Goal: Information Seeking & Learning: Learn about a topic

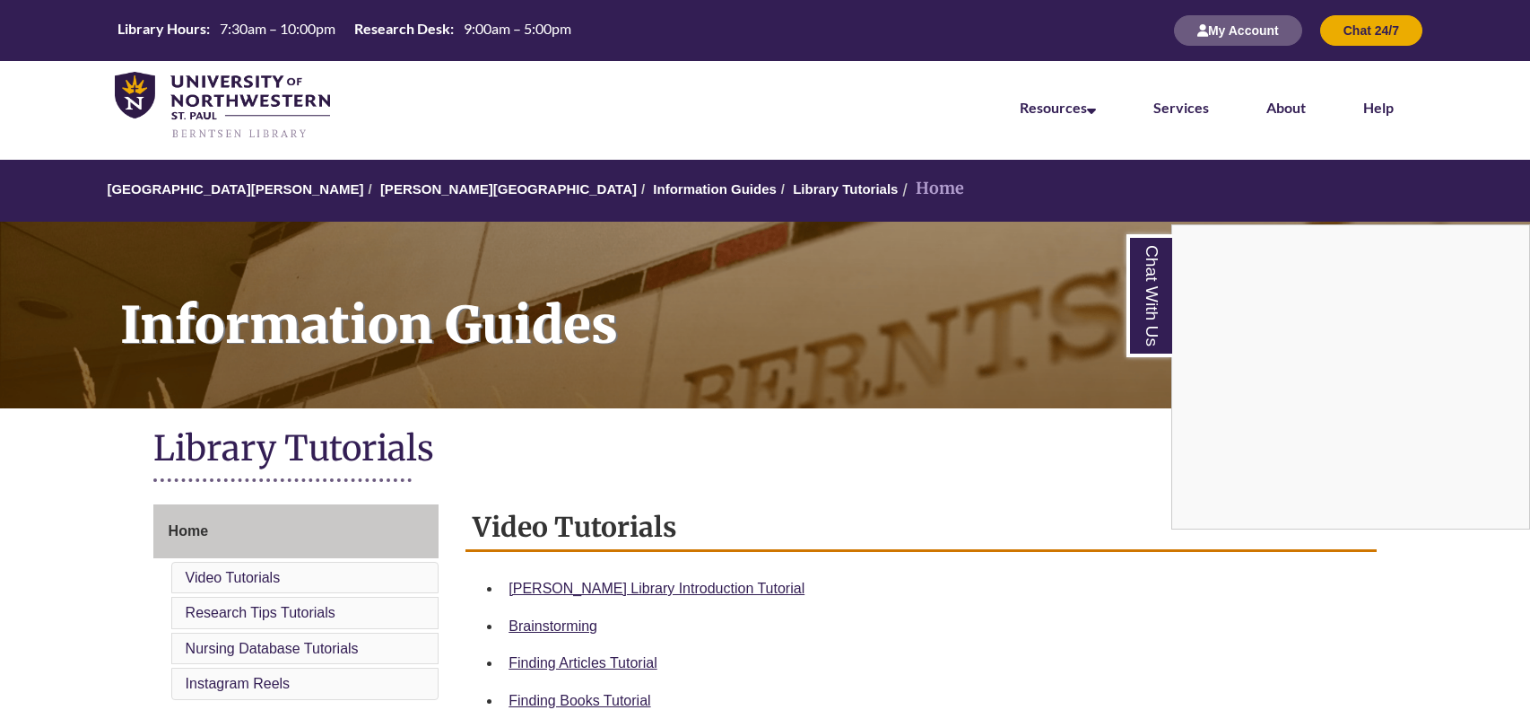
click at [440, 193] on div "Chat With Us" at bounding box center [765, 355] width 1530 height 710
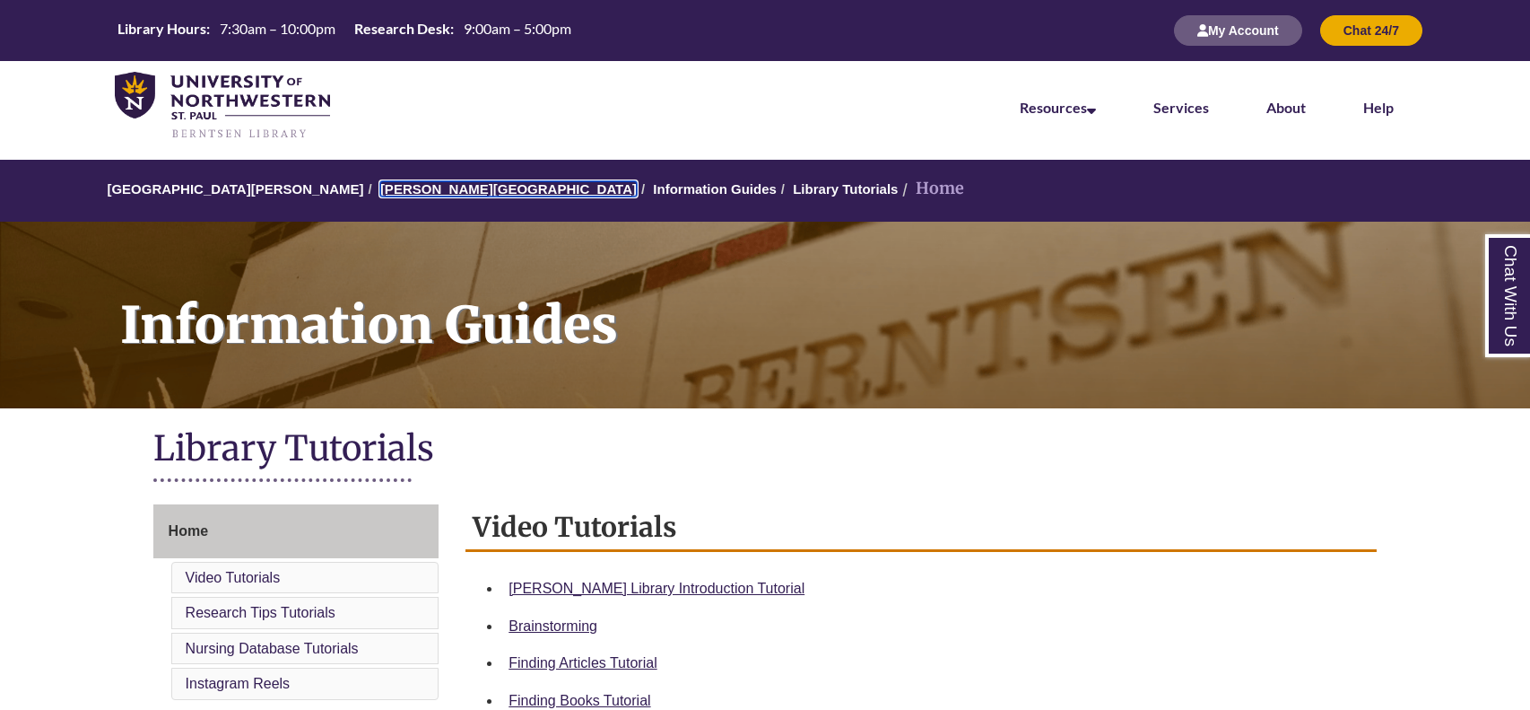
click at [440, 193] on link "[PERSON_NAME][GEOGRAPHIC_DATA]" at bounding box center [508, 188] width 257 height 15
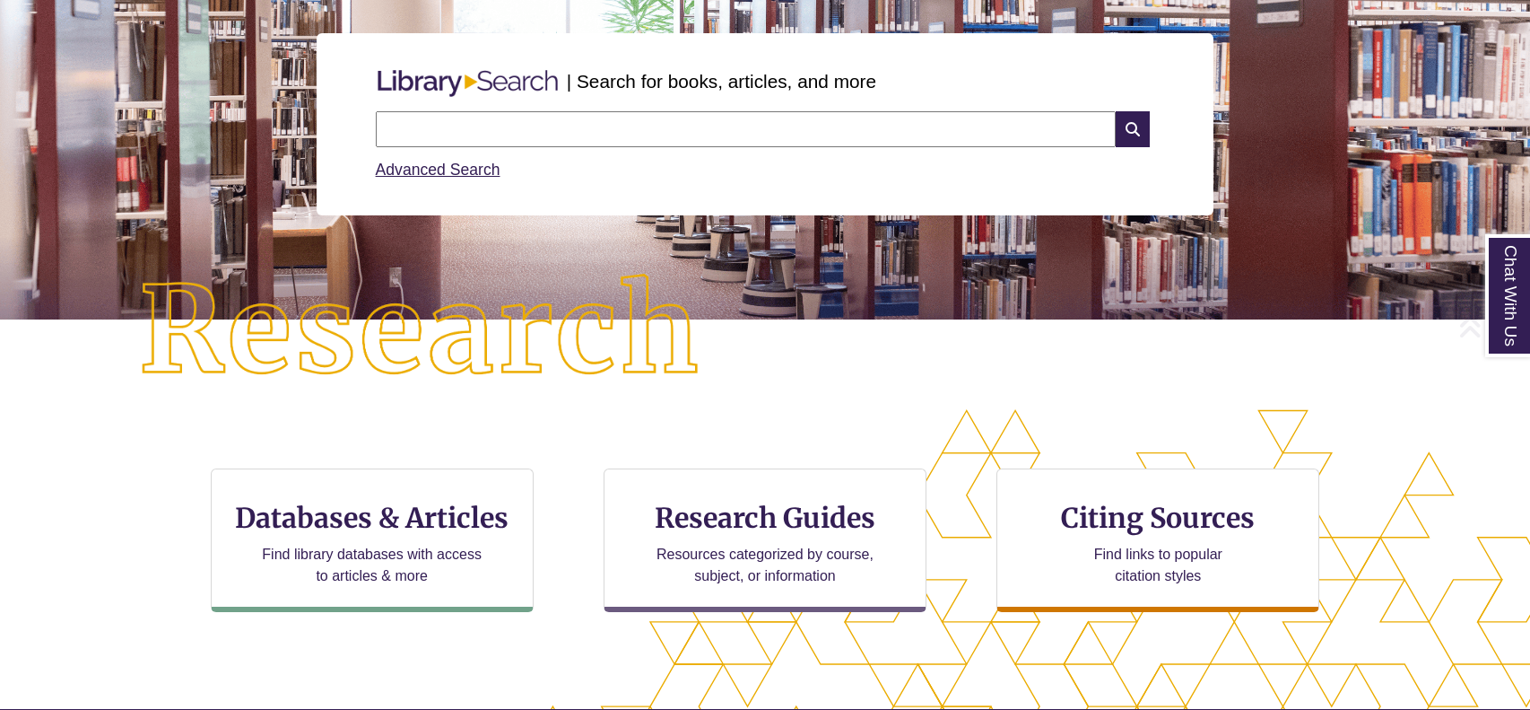
scroll to position [202, 0]
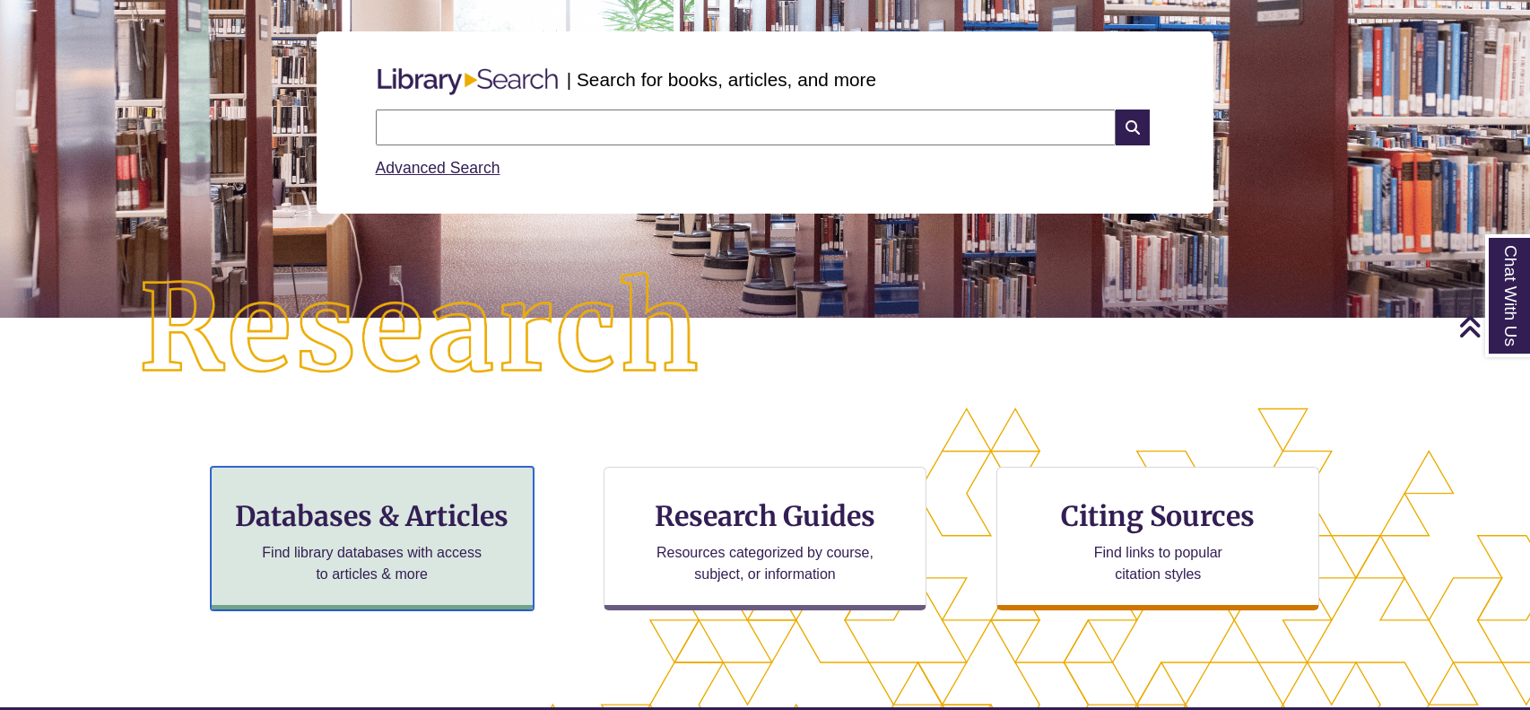
click at [419, 503] on h3 "Databases & Articles" at bounding box center [372, 516] width 292 height 34
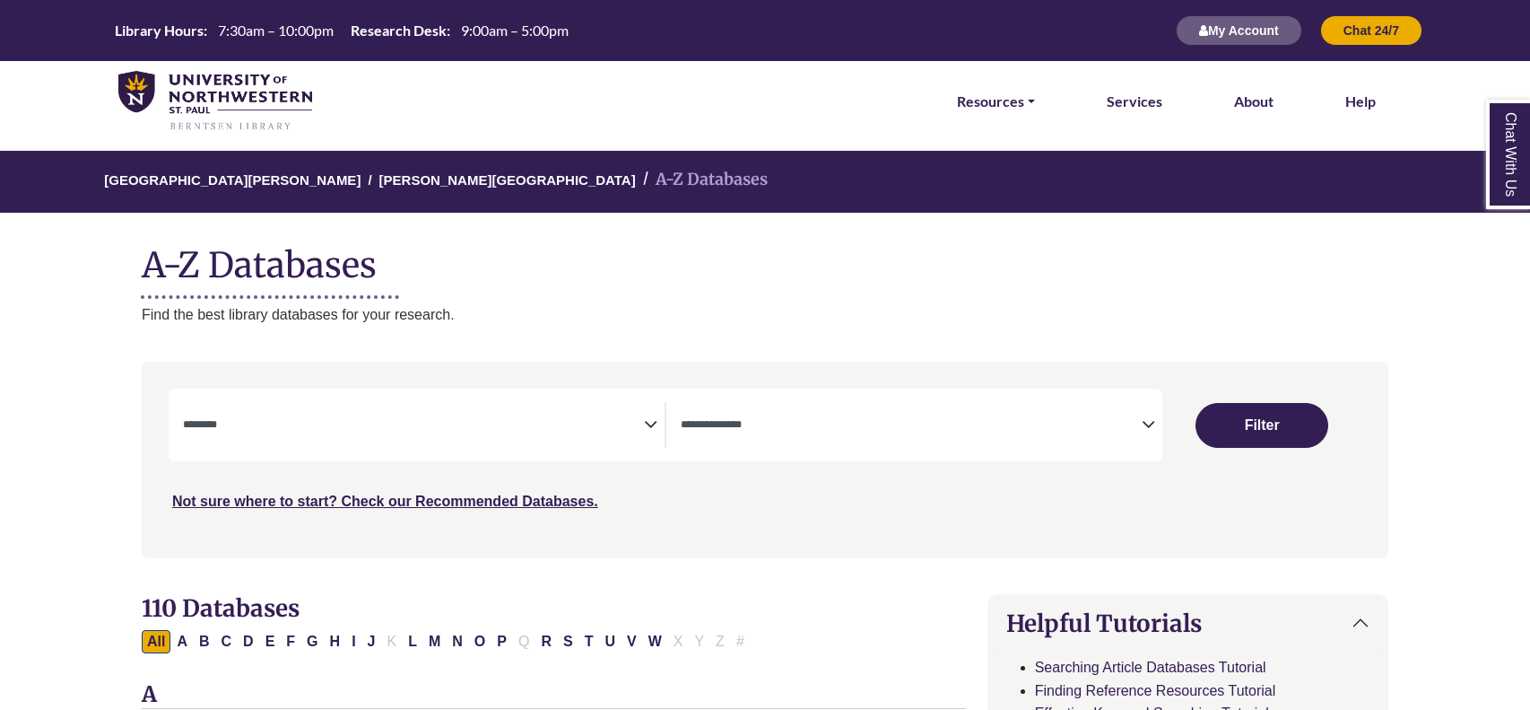
select select "Database Subject Filter"
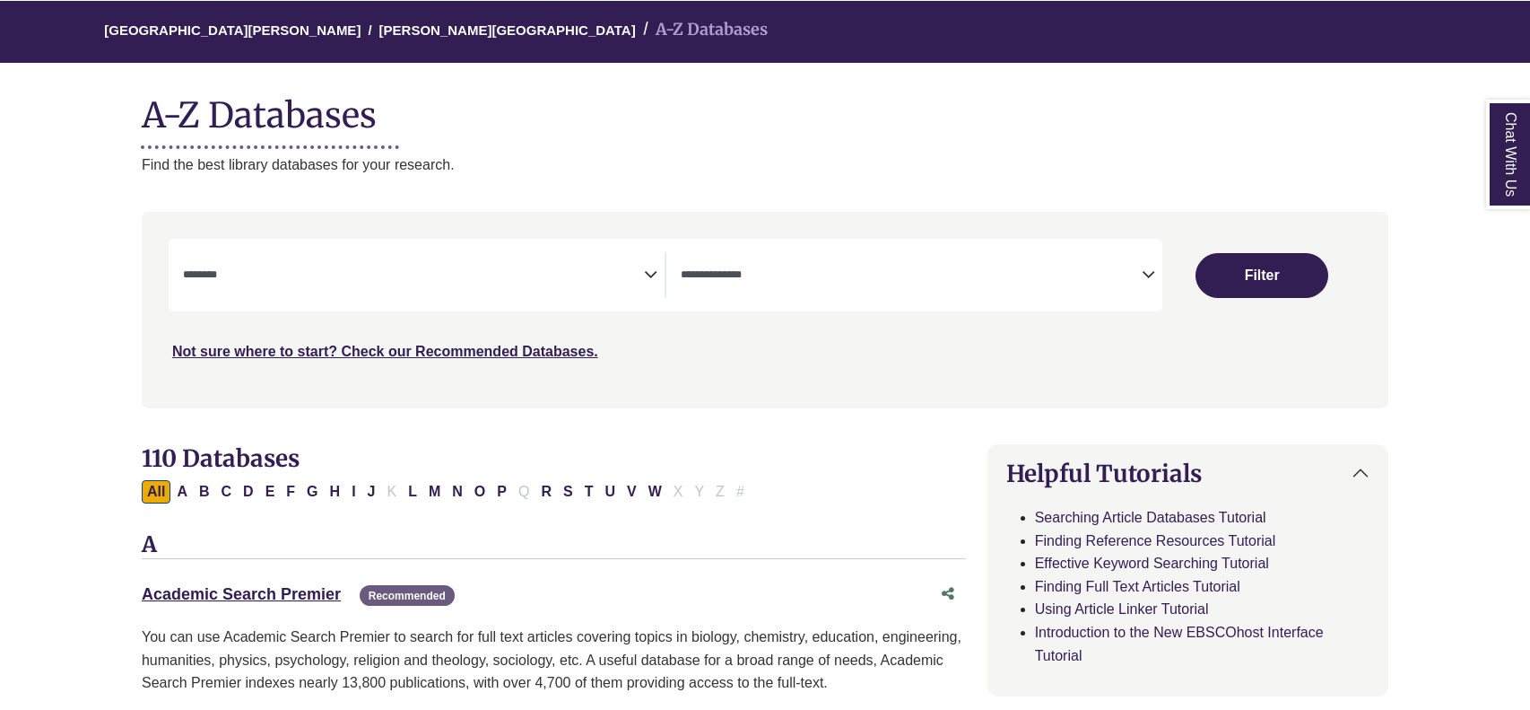
scroll to position [156, 0]
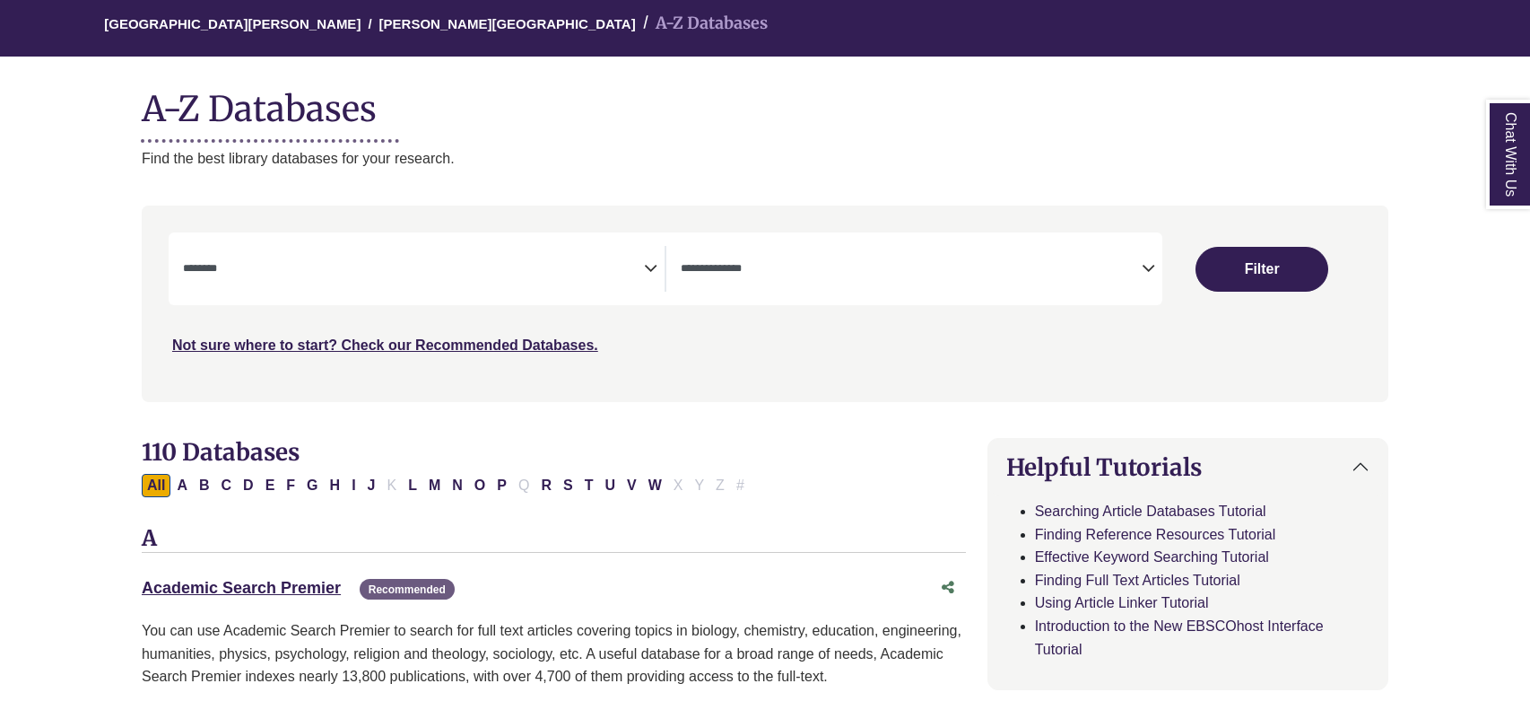
click at [460, 274] on textarea "Search" at bounding box center [413, 270] width 461 height 14
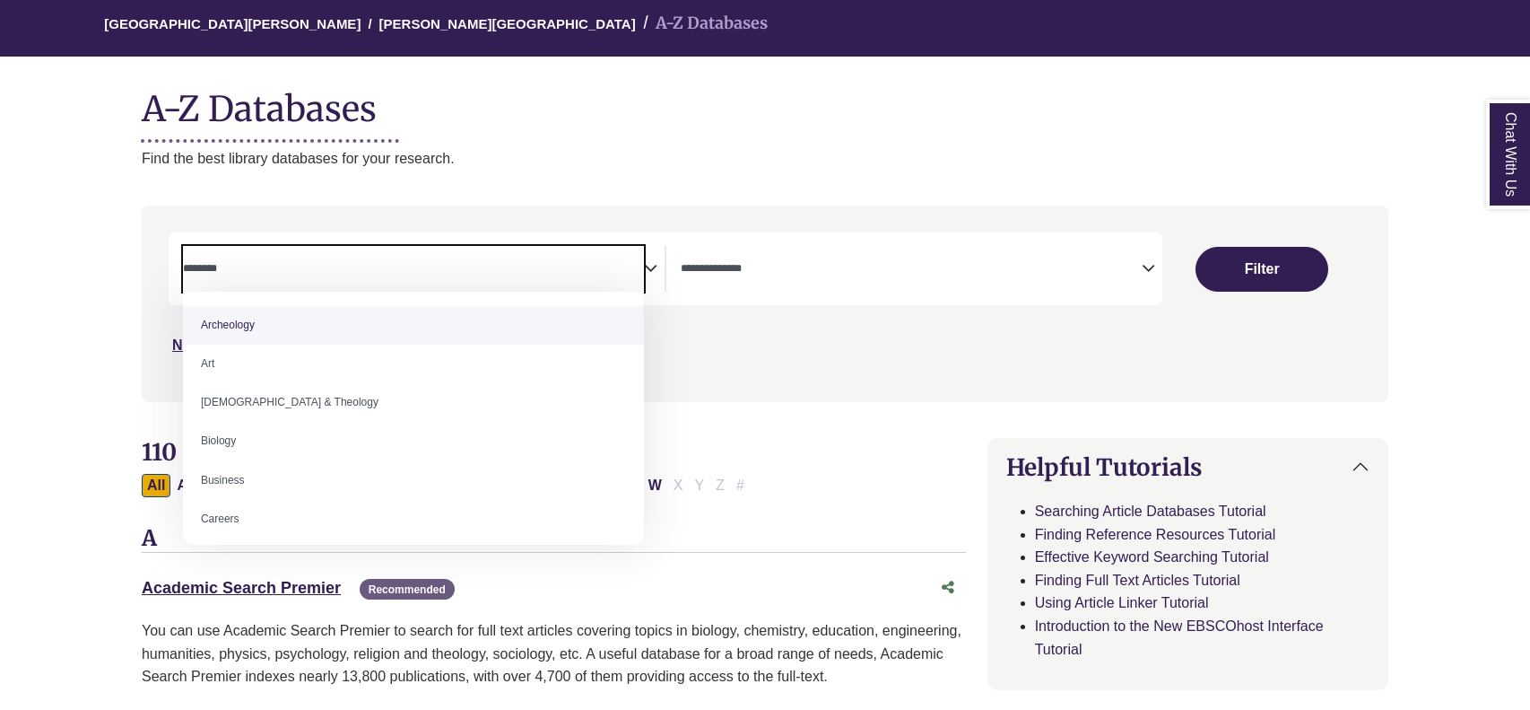
click at [757, 255] on span "Search filters" at bounding box center [911, 269] width 461 height 46
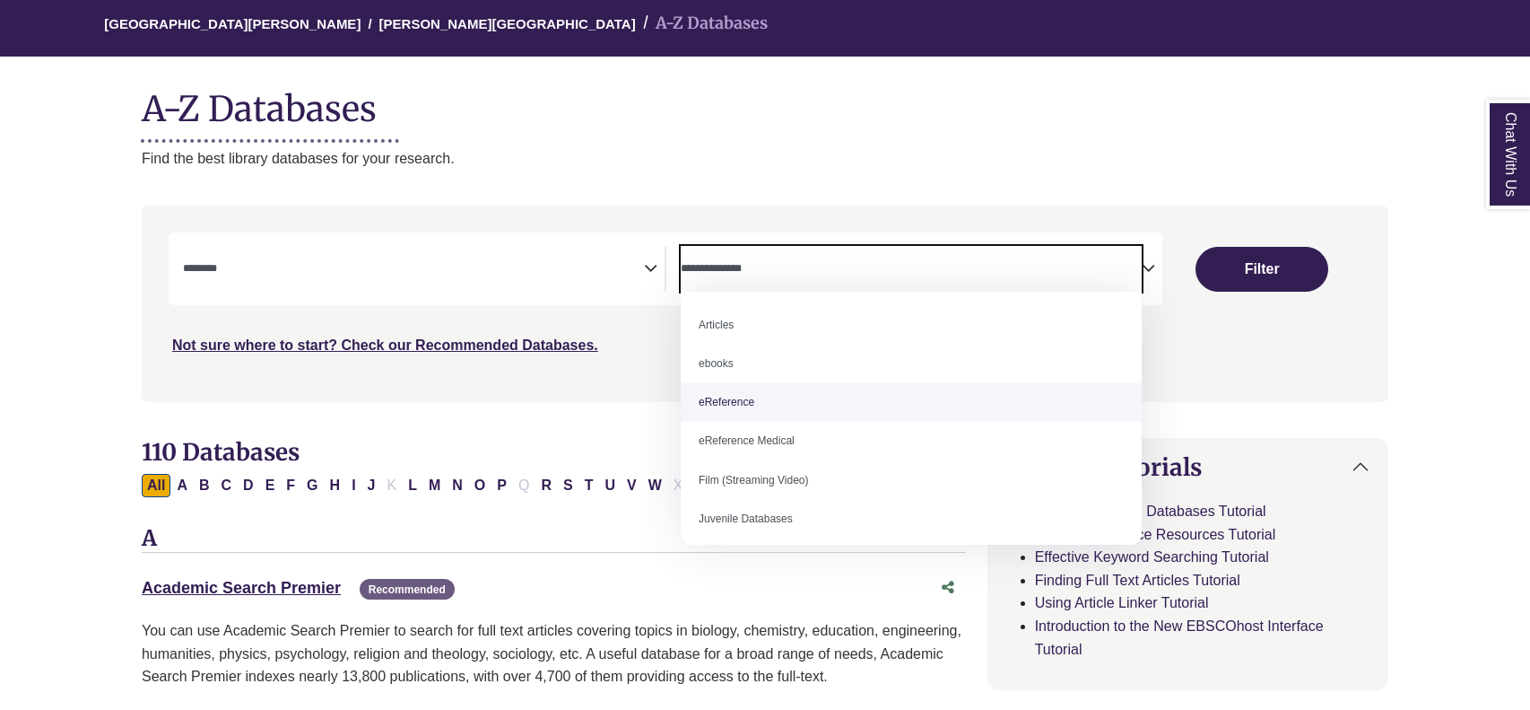
select select "*****"
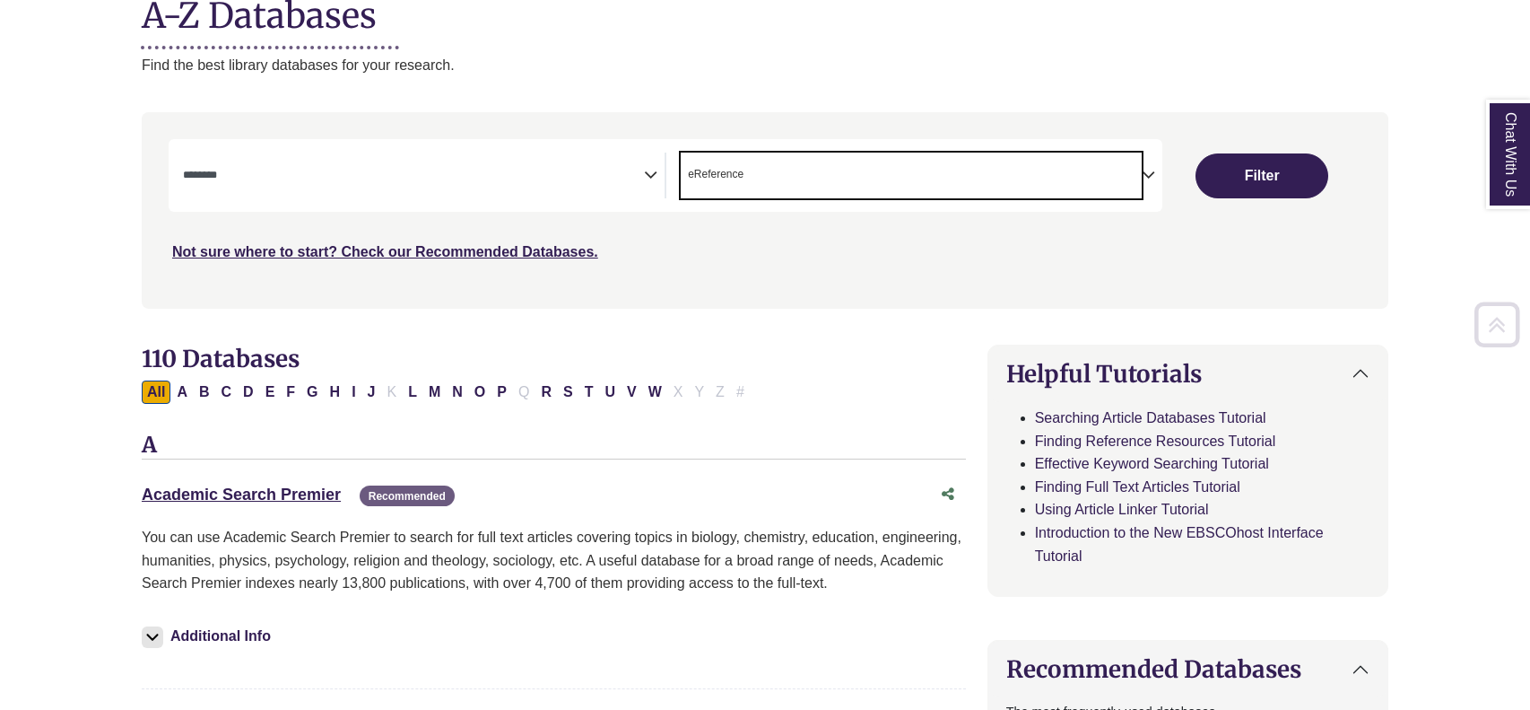
scroll to position [252, 0]
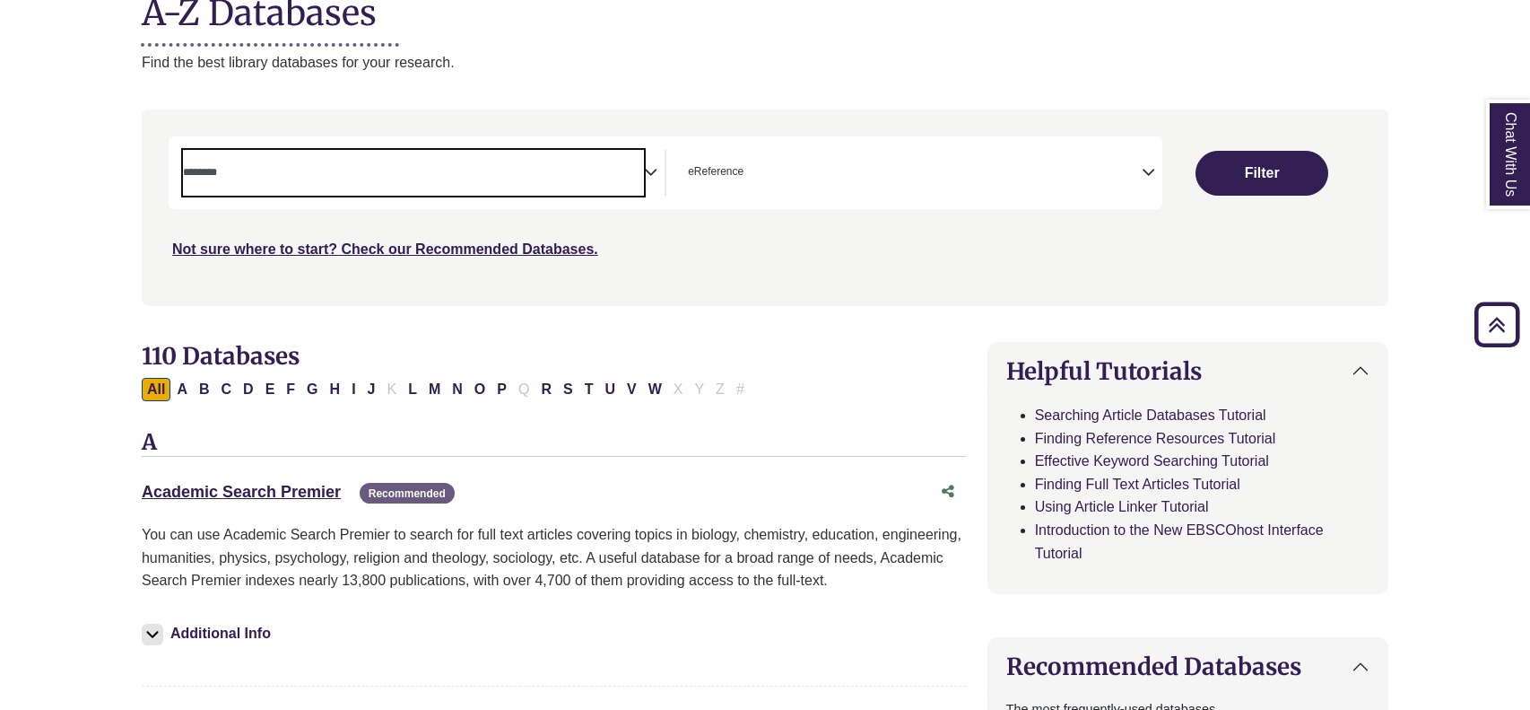
click at [523, 187] on span "Search filters" at bounding box center [413, 173] width 461 height 46
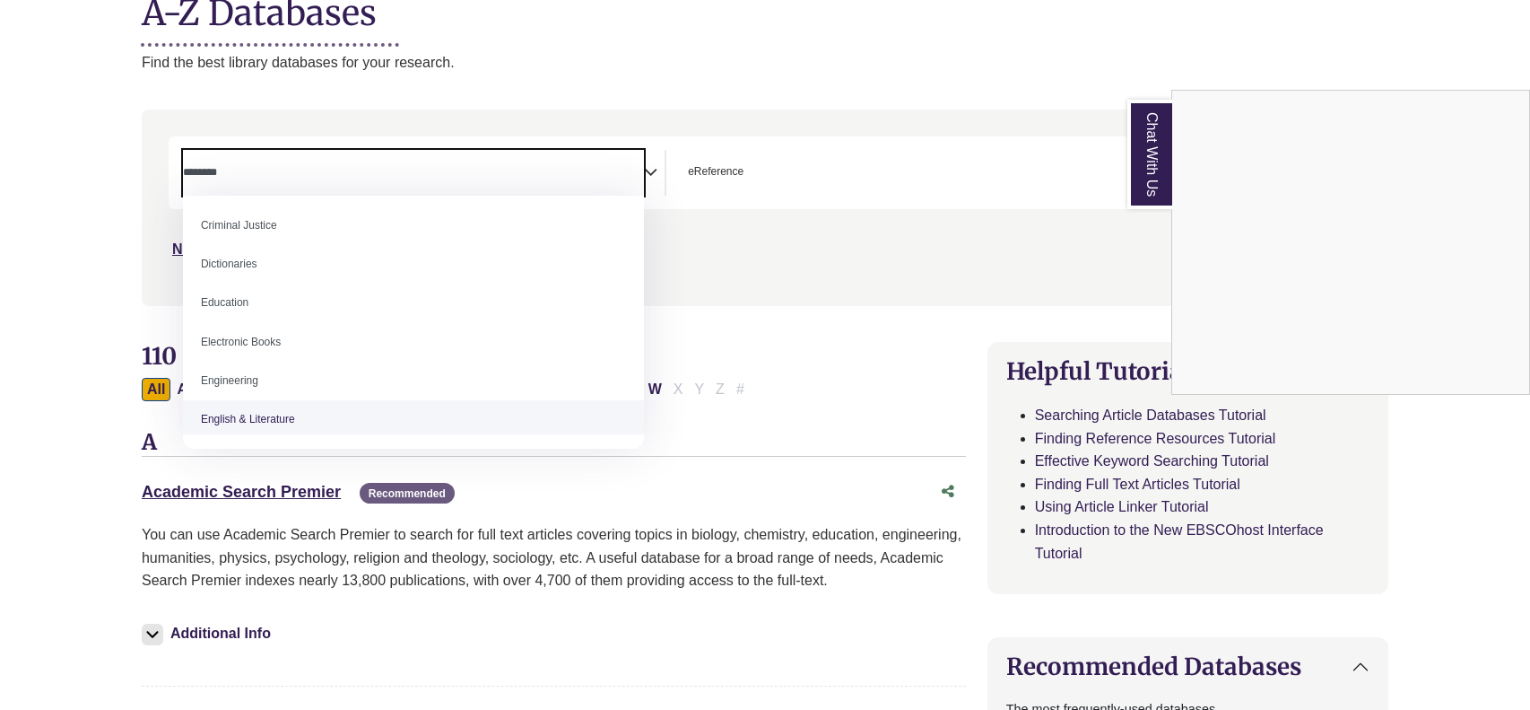
scroll to position [422, 0]
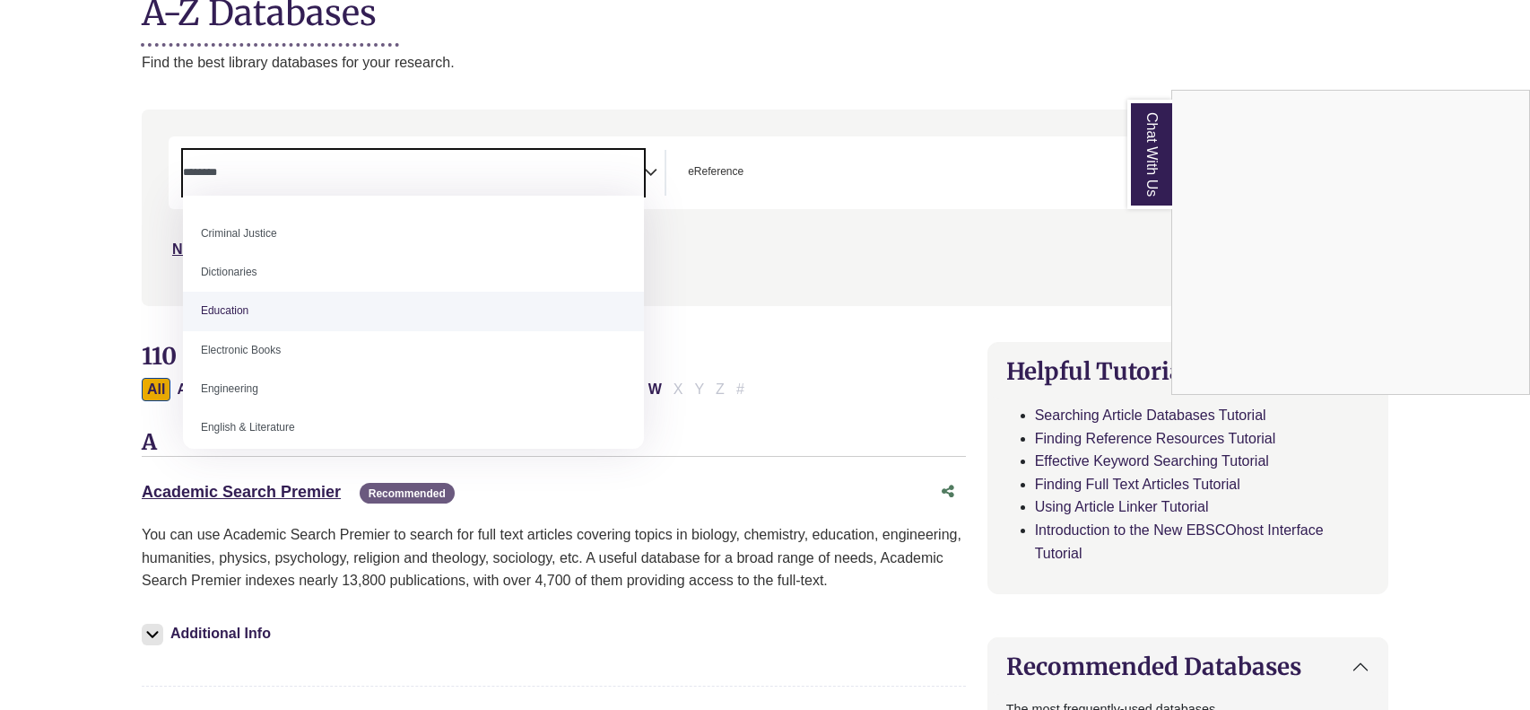
select select "*****"
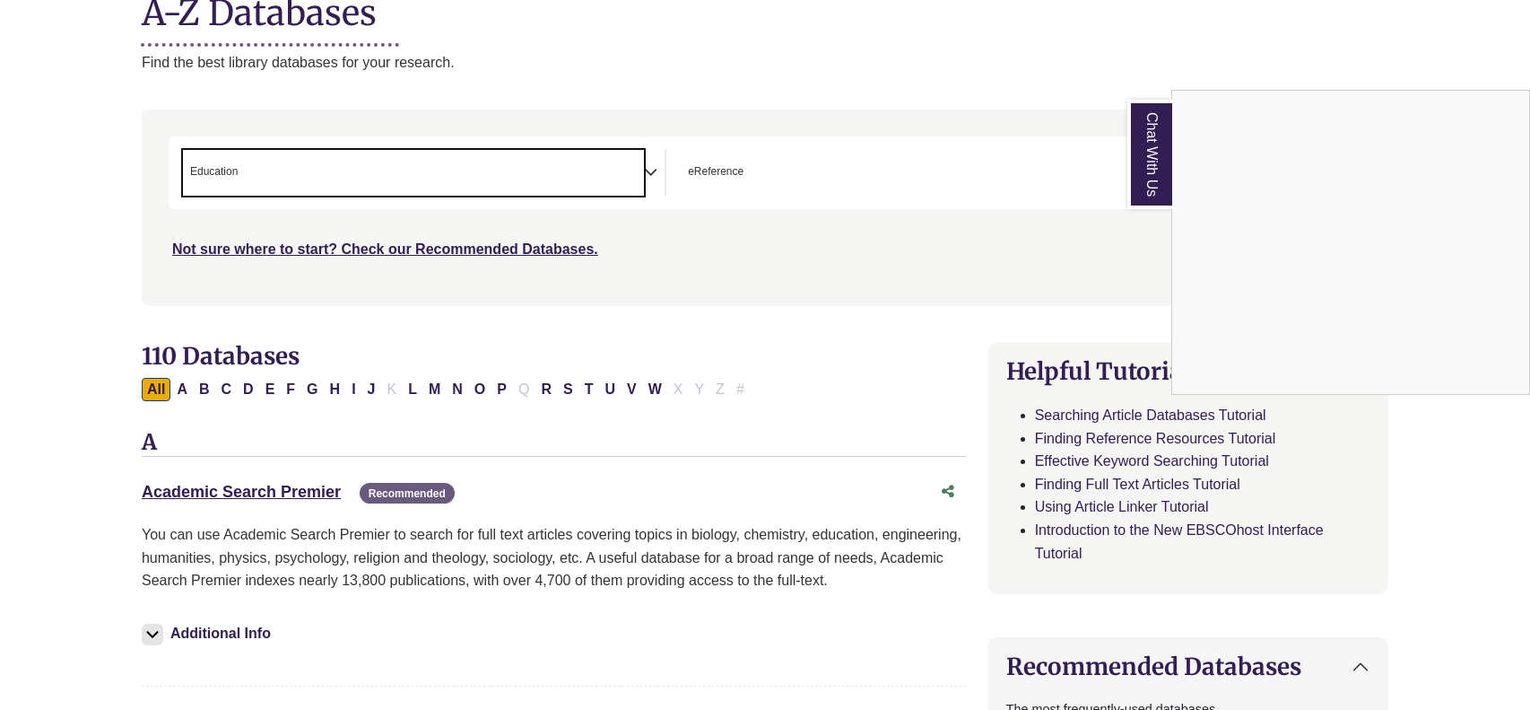
scroll to position [229, 0]
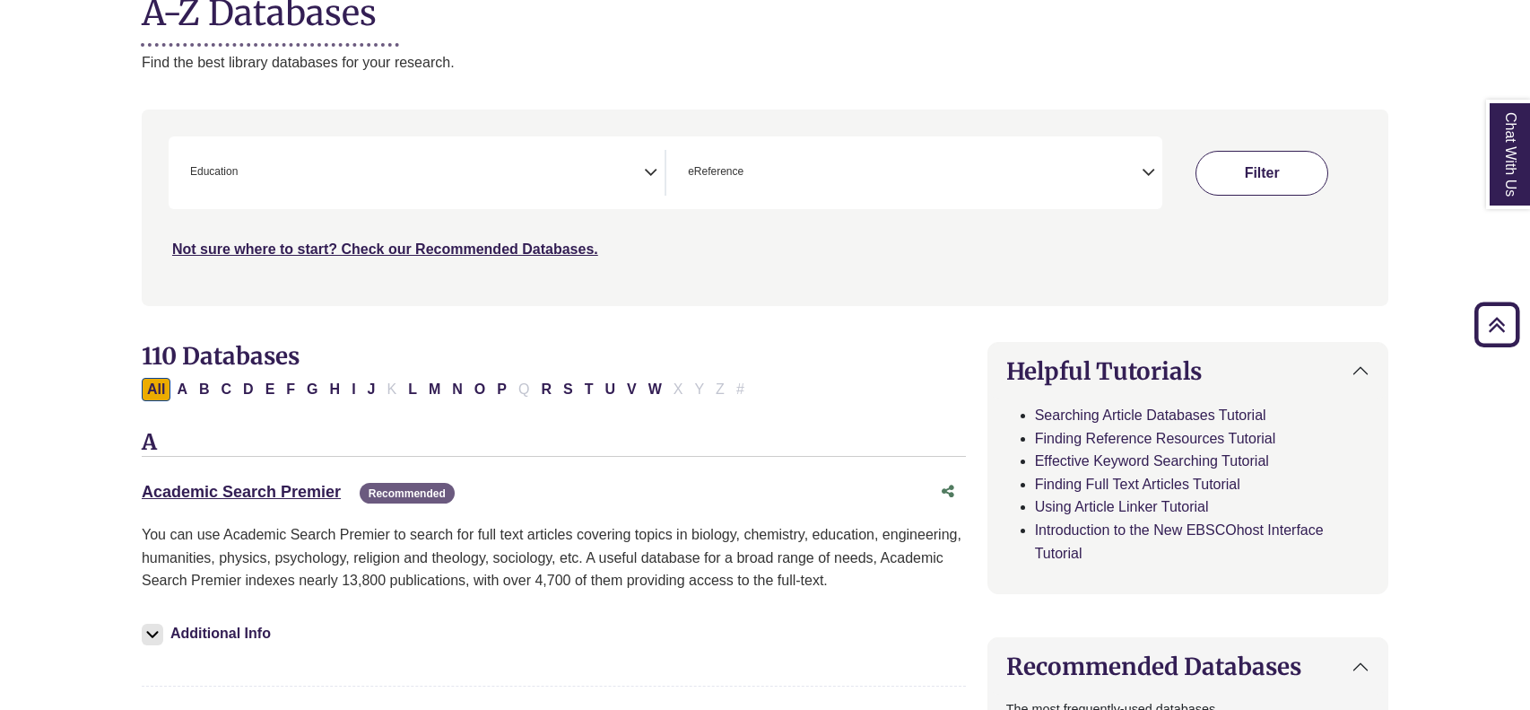
click at [1289, 157] on button "Filter" at bounding box center [1262, 173] width 133 height 45
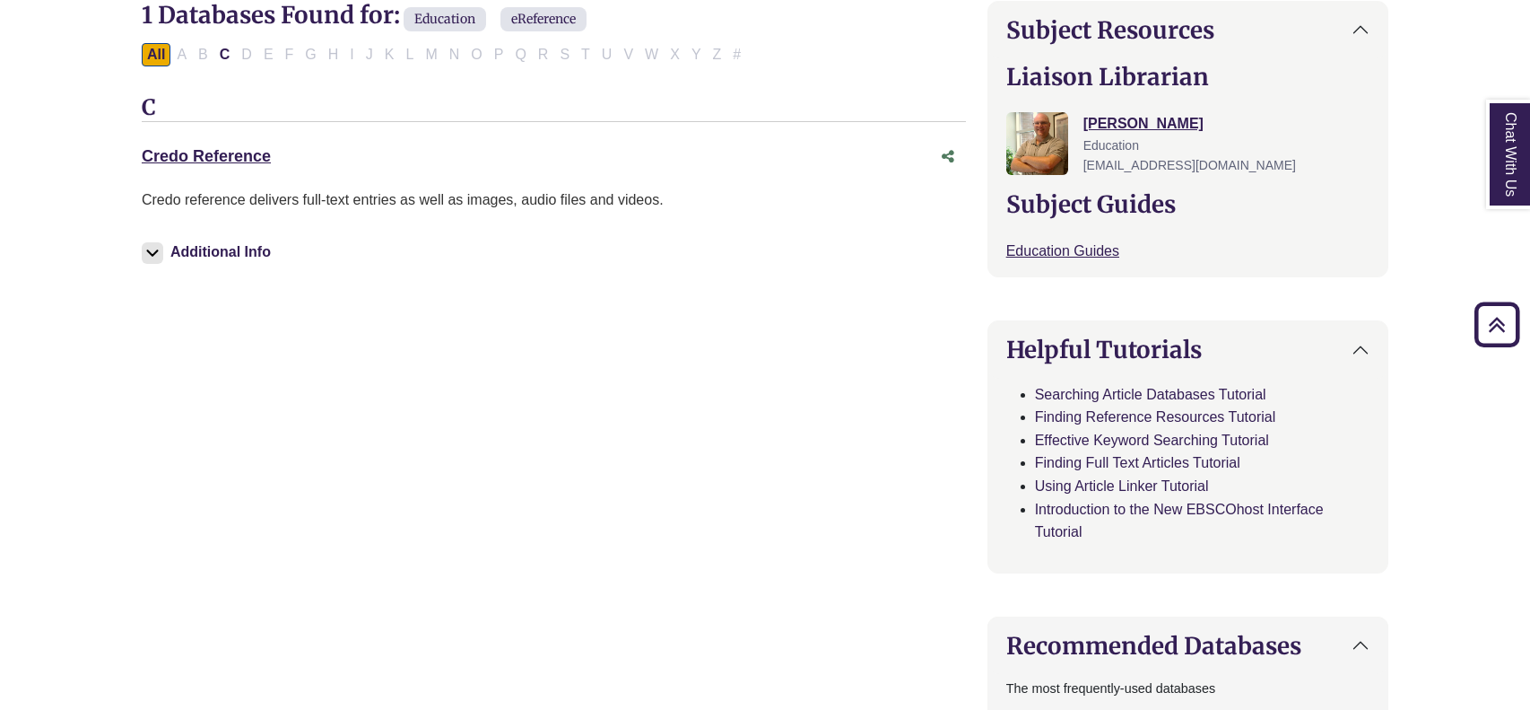
scroll to position [597, 0]
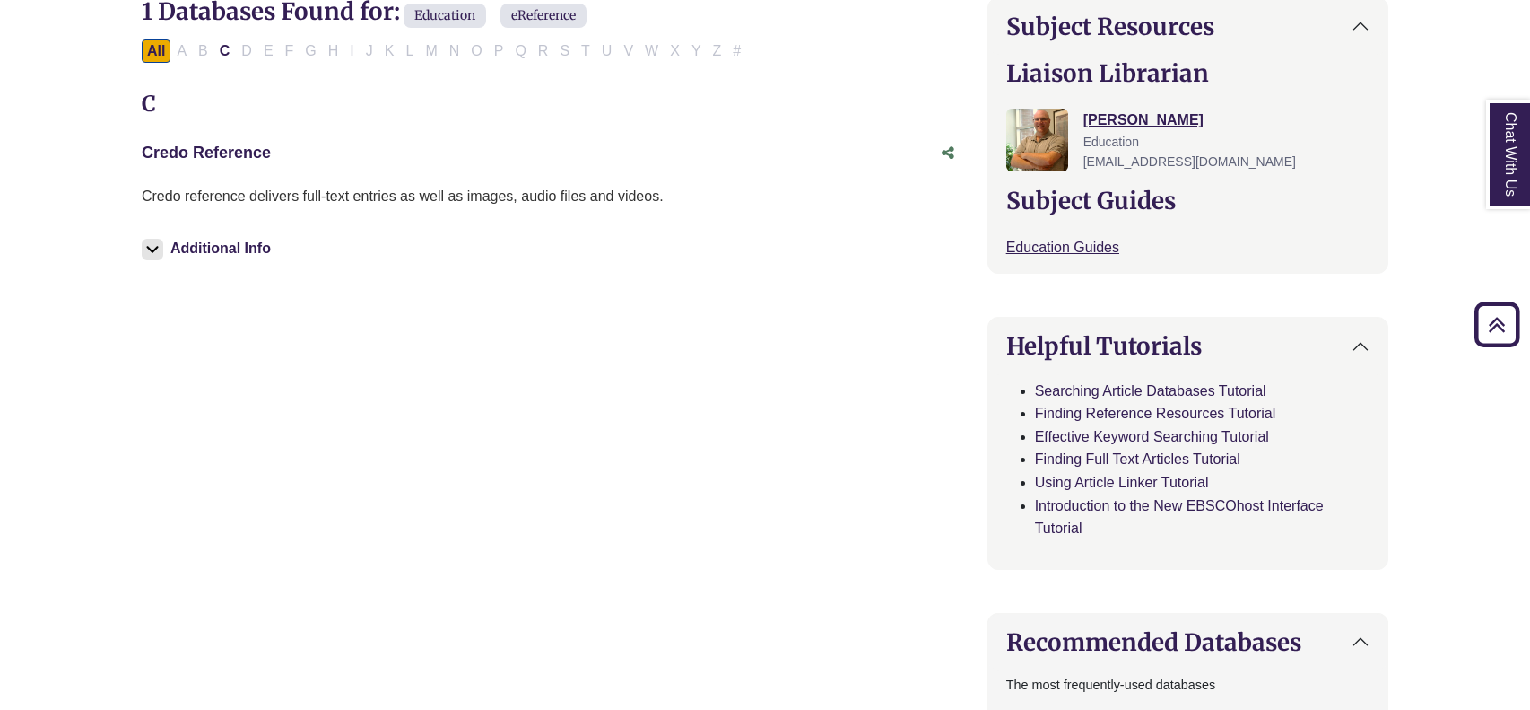
click at [190, 148] on link "Credo Reference This link opens in a new window" at bounding box center [206, 153] width 129 height 18
